Goal: Check status: Check status

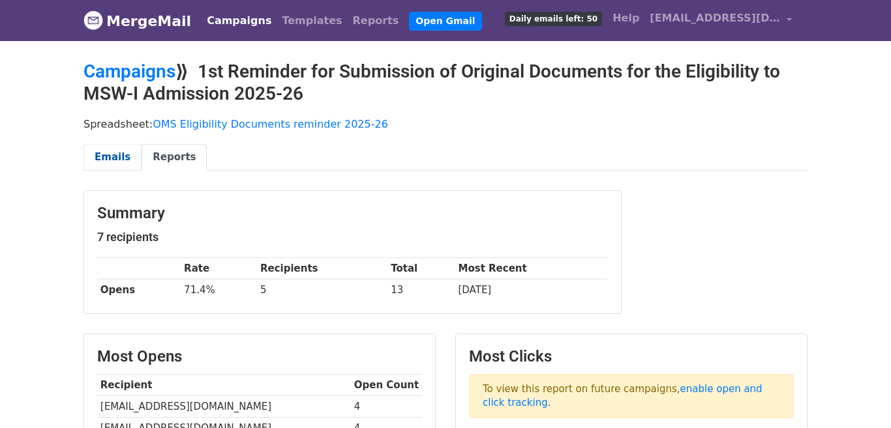
click at [93, 155] on link "Emails" at bounding box center [112, 157] width 58 height 27
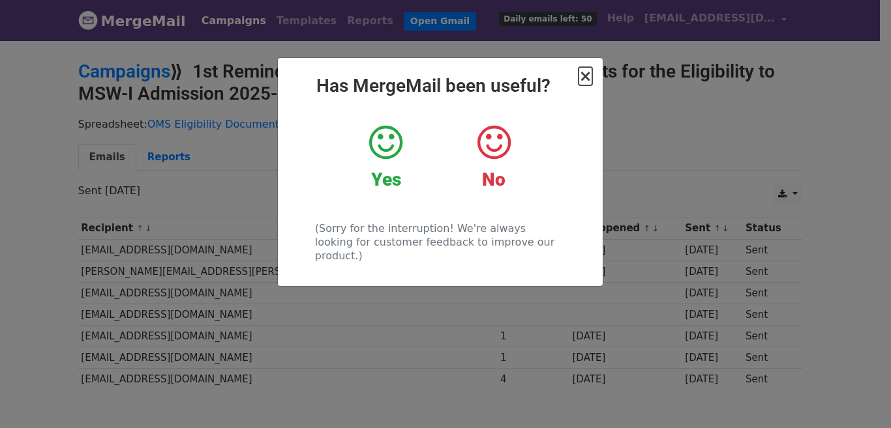
click at [589, 76] on span "×" at bounding box center [584, 76] width 13 height 18
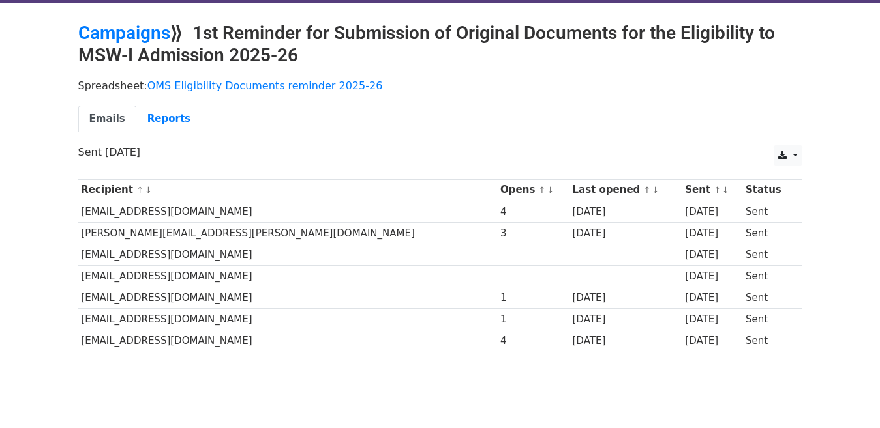
scroll to position [78, 0]
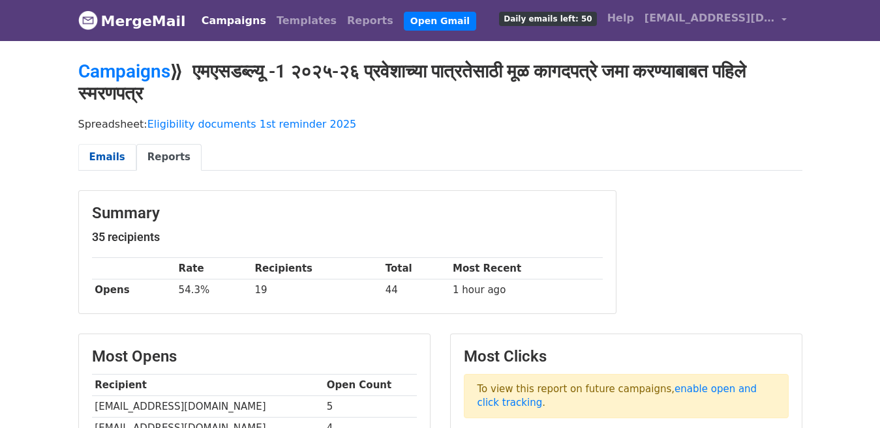
click at [93, 154] on link "Emails" at bounding box center [107, 157] width 58 height 27
